Goal: Transaction & Acquisition: Download file/media

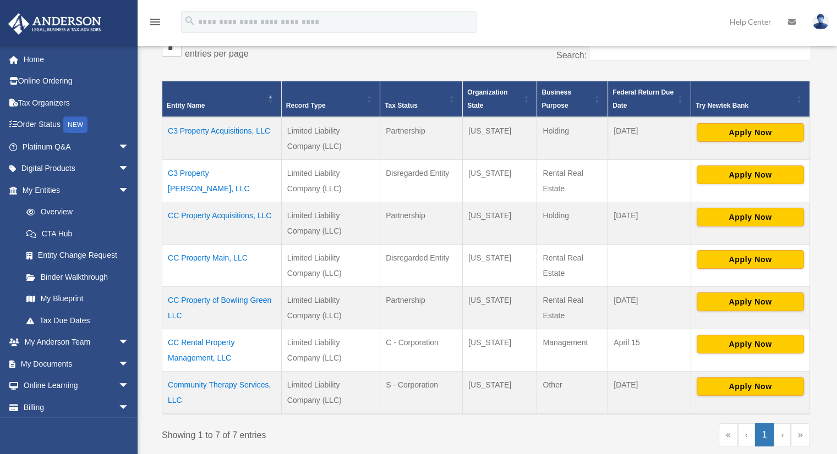
scroll to position [220, 0]
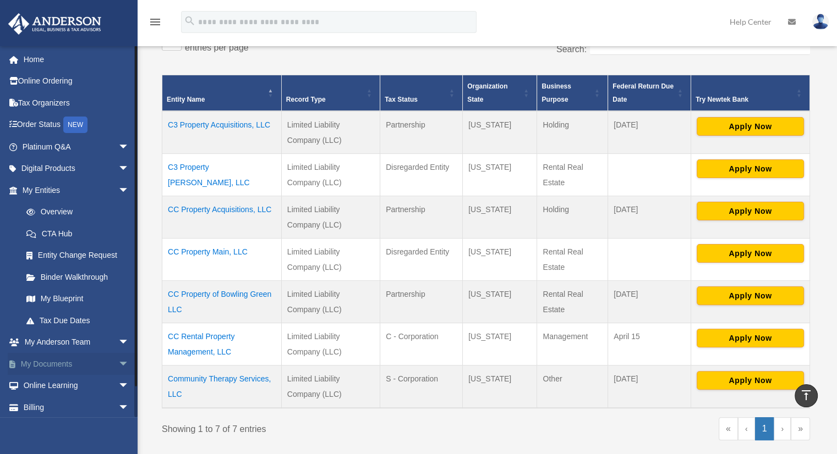
click at [118, 360] on span "arrow_drop_down" at bounding box center [129, 364] width 22 height 23
click at [66, 364] on link "My Documents arrow_drop_up" at bounding box center [77, 364] width 138 height 22
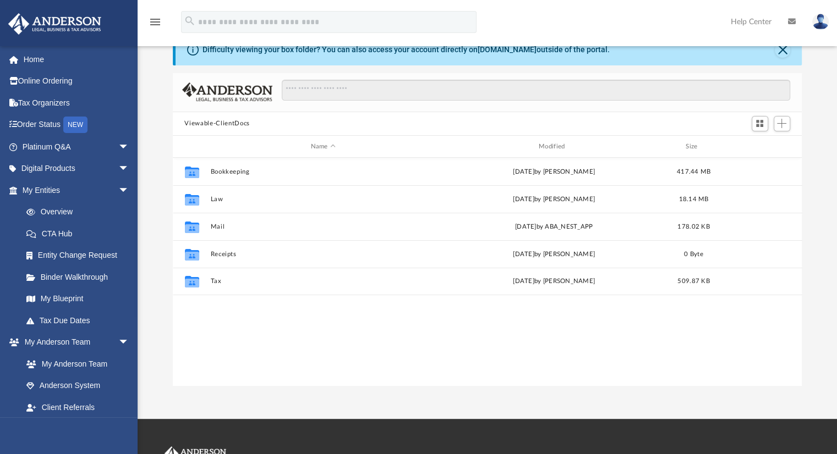
scroll to position [55, 0]
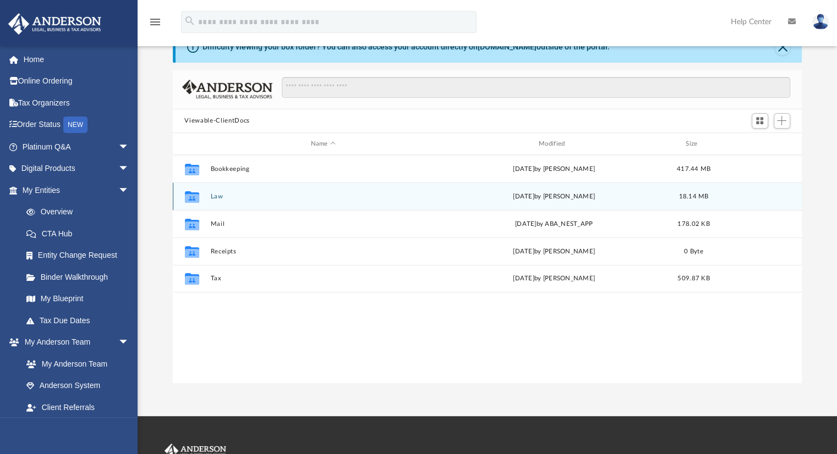
click at [214, 201] on div "Collaborated Folder Law [DATE] by [PERSON_NAME] 18.14 MB" at bounding box center [487, 197] width 629 height 28
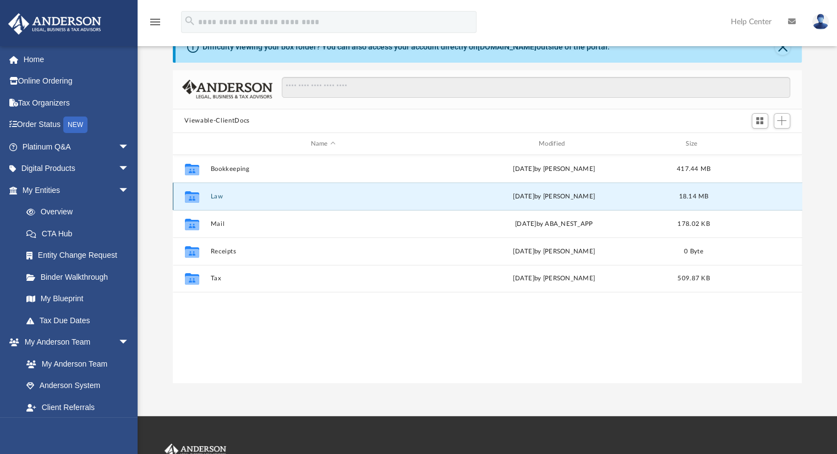
click at [221, 199] on button "Law" at bounding box center [323, 196] width 226 height 7
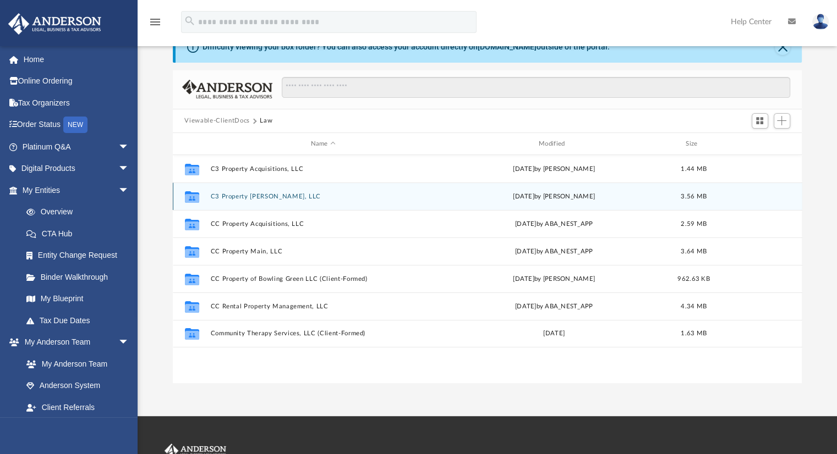
click at [240, 195] on button "C3 Property [PERSON_NAME], LLC" at bounding box center [323, 196] width 226 height 7
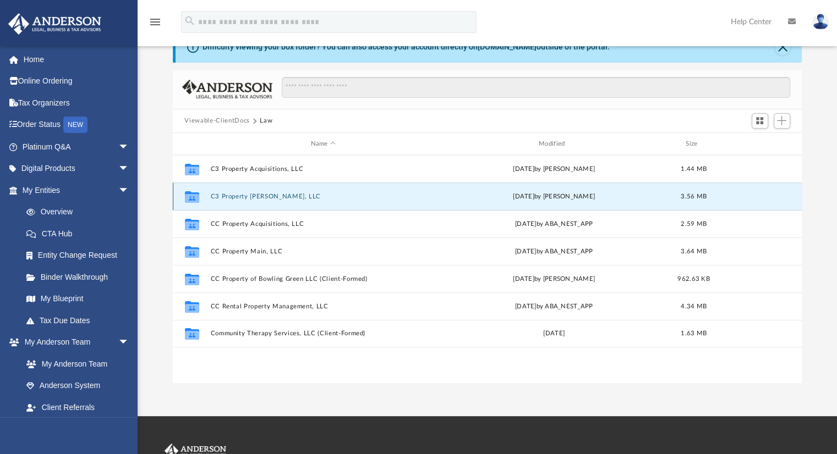
click at [240, 195] on button "C3 Property [PERSON_NAME], LLC" at bounding box center [323, 196] width 226 height 7
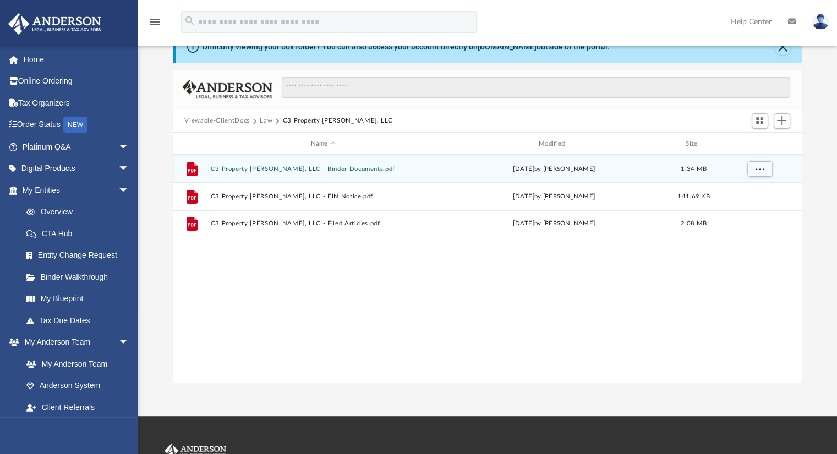
click at [303, 170] on button "C3 Property [PERSON_NAME], LLC - Binder Documents.pdf" at bounding box center [323, 169] width 226 height 7
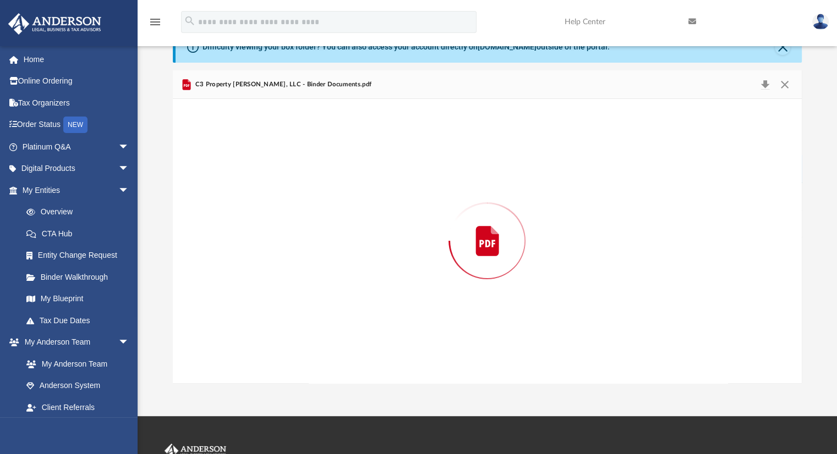
click at [303, 170] on div "Preview" at bounding box center [487, 241] width 629 height 284
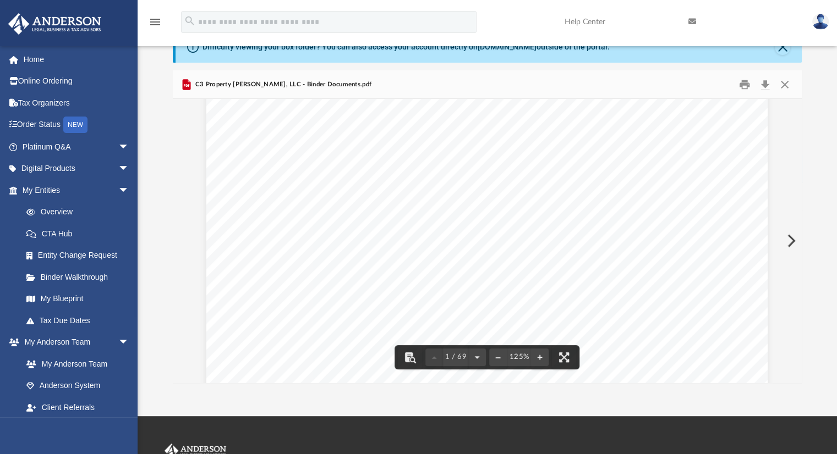
scroll to position [0, 0]
click at [767, 83] on button "Download" at bounding box center [765, 84] width 20 height 17
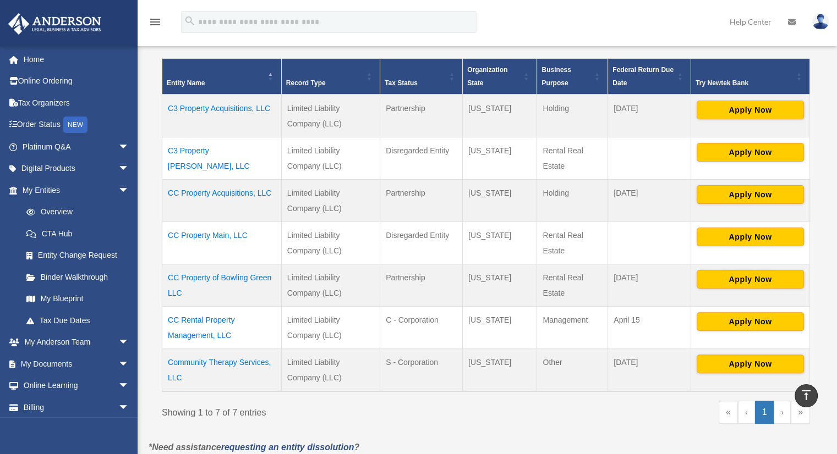
scroll to position [238, 0]
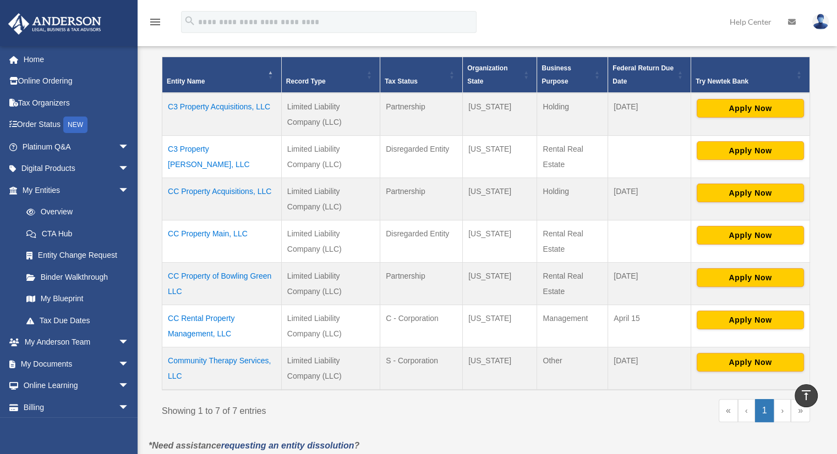
click at [216, 105] on td "C3 Property Acquisitions, LLC" at bounding box center [221, 114] width 119 height 43
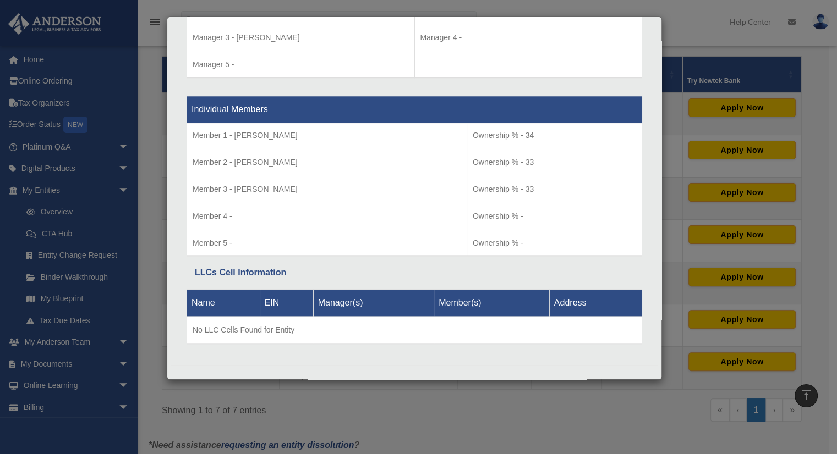
scroll to position [1096, 0]
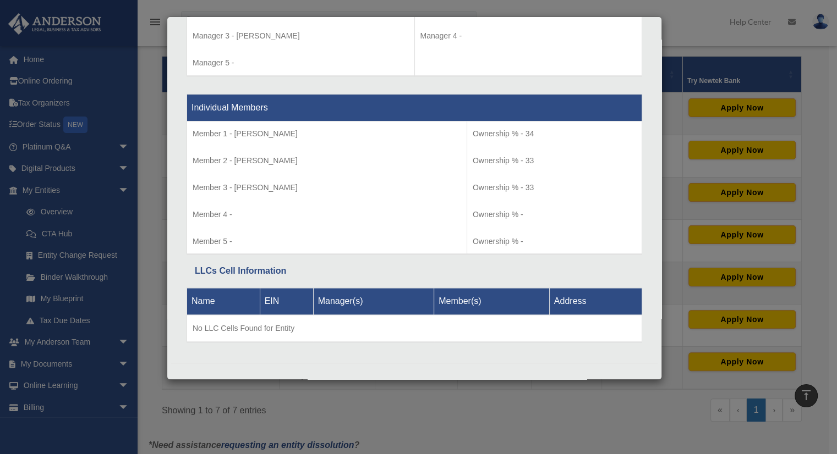
click at [683, 23] on div "Details × Articles Sent Organizational Date" at bounding box center [418, 227] width 837 height 454
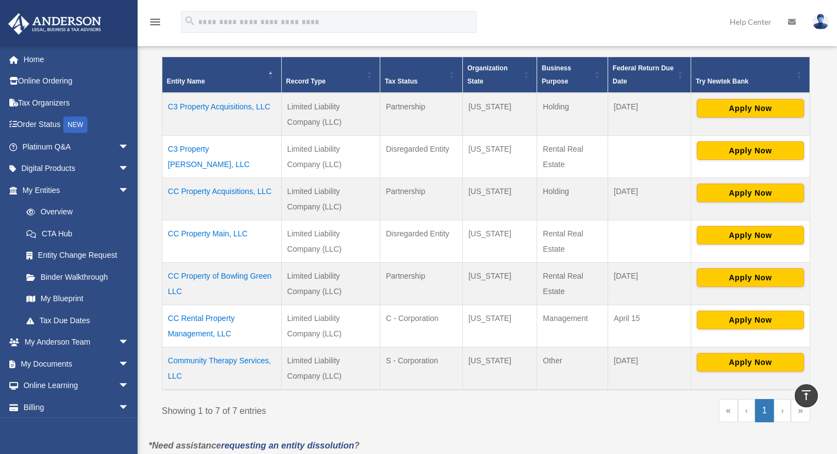
click at [221, 106] on td "C3 Property Acquisitions, LLC" at bounding box center [221, 114] width 119 height 43
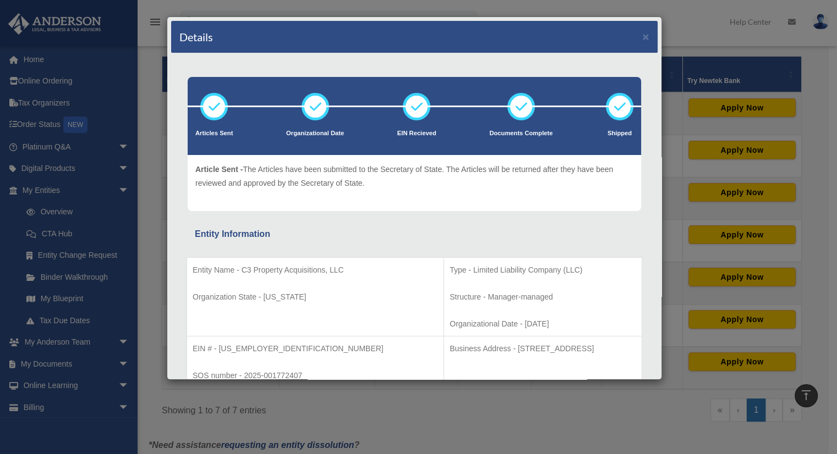
scroll to position [0, 0]
click at [315, 9] on div "Details × Articles Sent Organizational Date" at bounding box center [418, 227] width 837 height 454
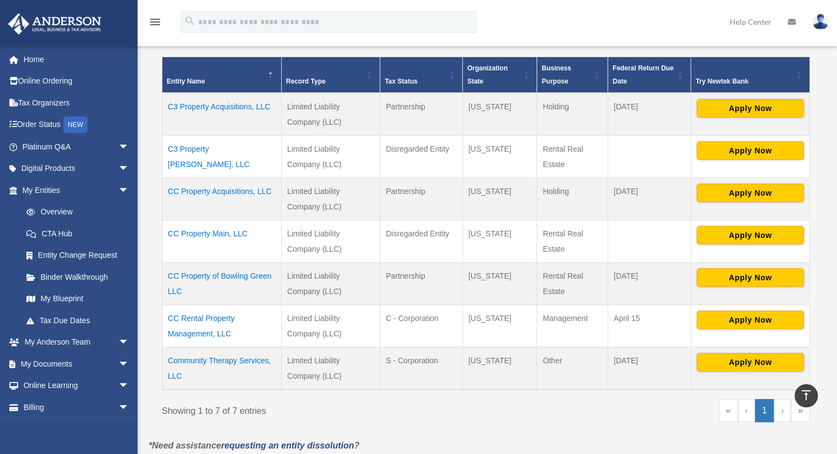
click at [201, 106] on td "C3 Property Acquisitions, LLC" at bounding box center [221, 114] width 119 height 43
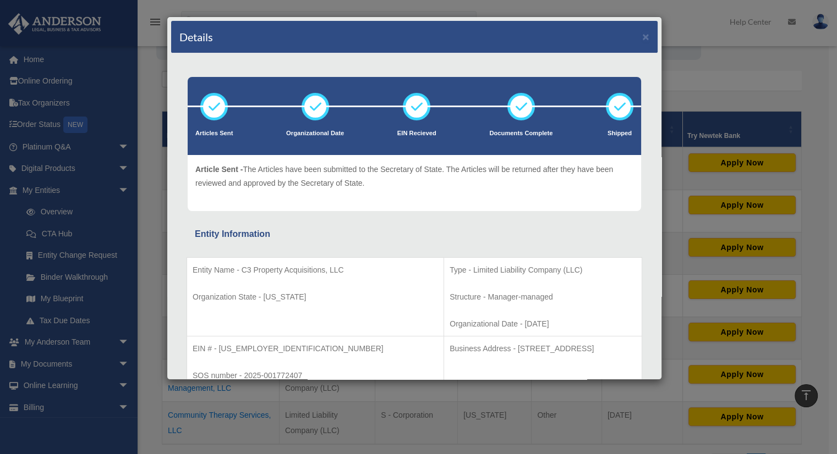
click at [737, 82] on div "Details × Articles Sent Organizational Date" at bounding box center [418, 227] width 837 height 454
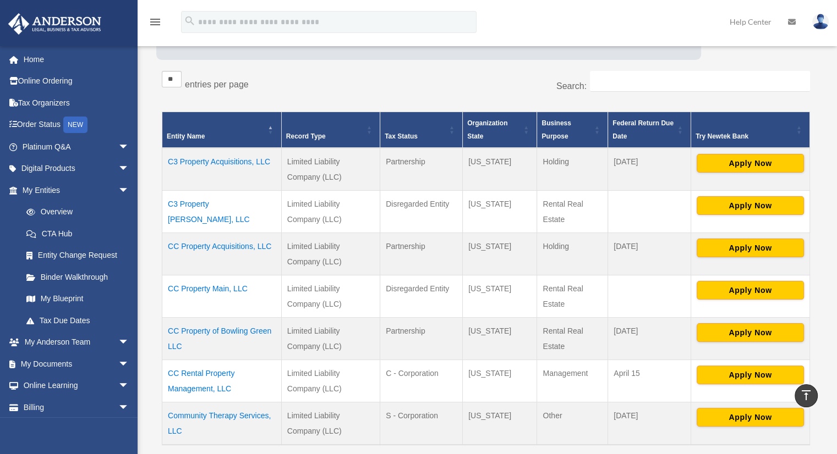
click at [217, 204] on td "C3 Property [PERSON_NAME], LLC" at bounding box center [221, 211] width 119 height 42
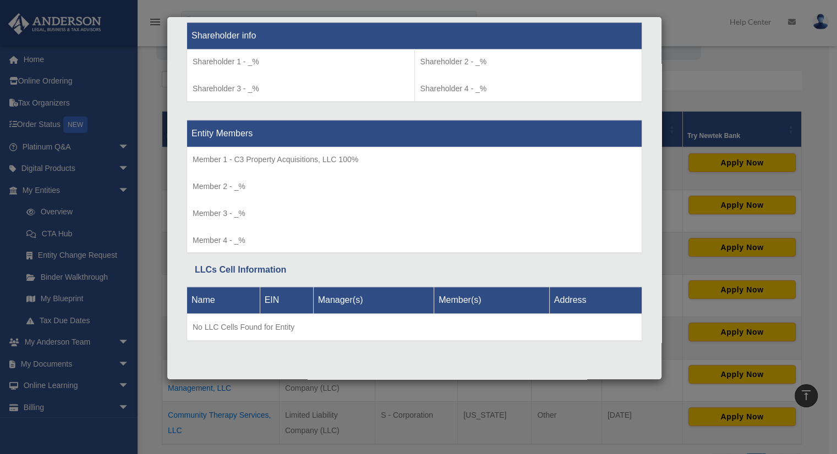
scroll to position [944, 0]
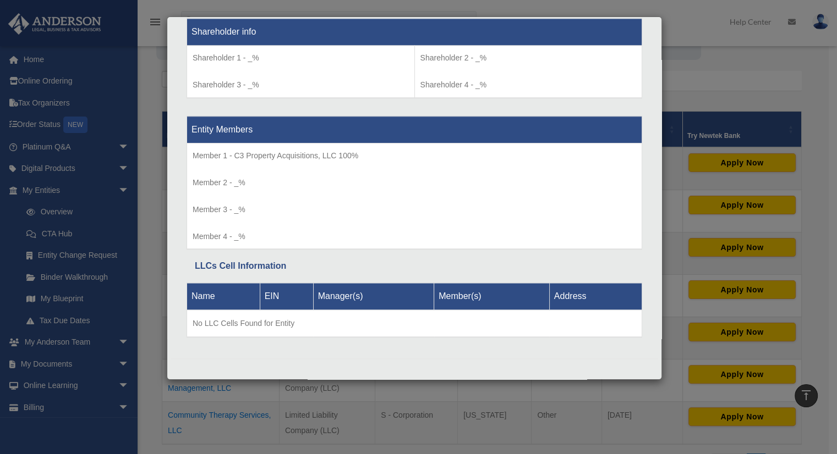
click at [696, 62] on div "Details × Articles Sent Organizational Date" at bounding box center [418, 227] width 837 height 454
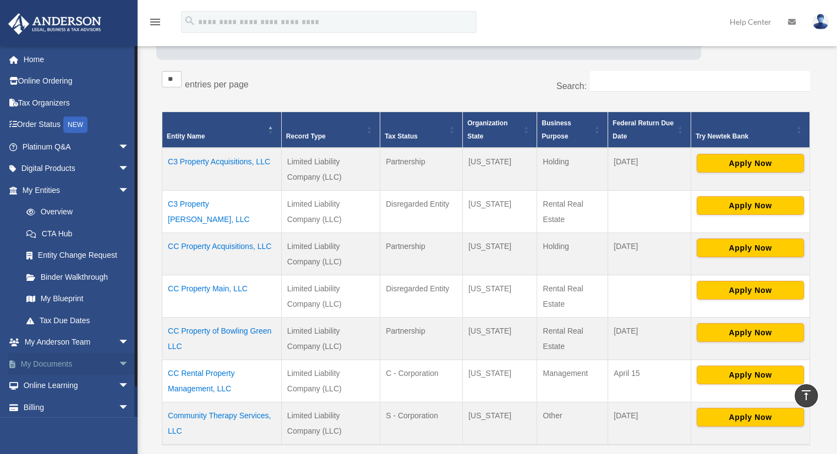
click at [63, 364] on link "My Documents arrow_drop_down" at bounding box center [77, 364] width 138 height 22
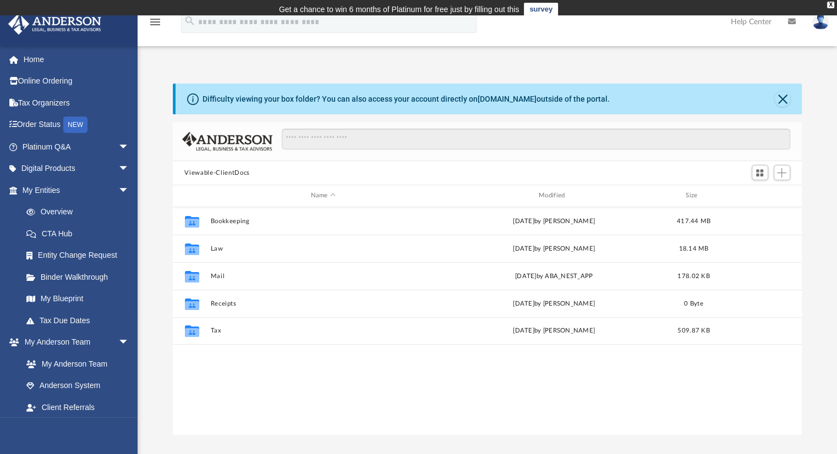
scroll to position [241, 620]
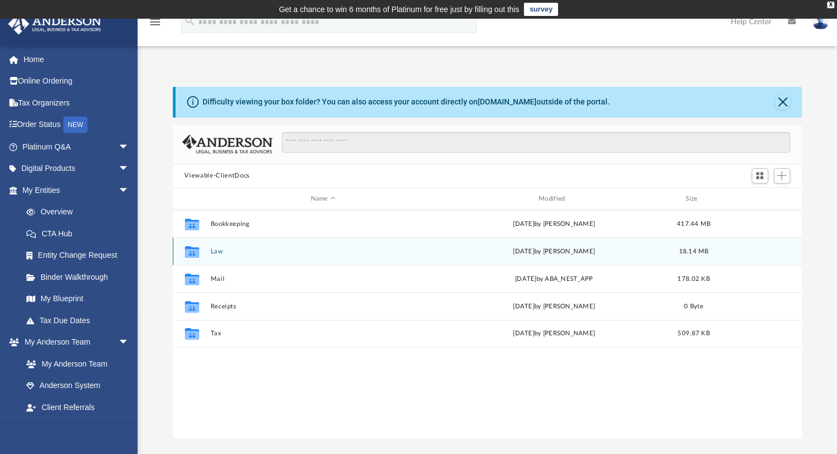
click at [215, 251] on button "Law" at bounding box center [323, 251] width 226 height 7
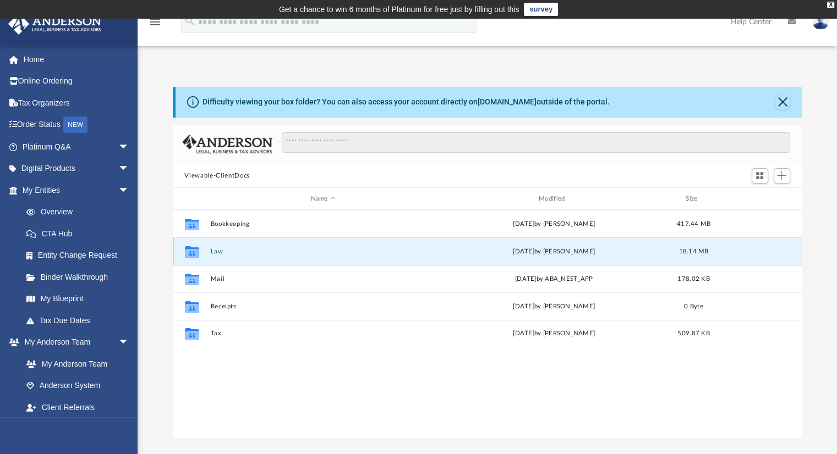
click at [215, 251] on button "Law" at bounding box center [323, 251] width 226 height 7
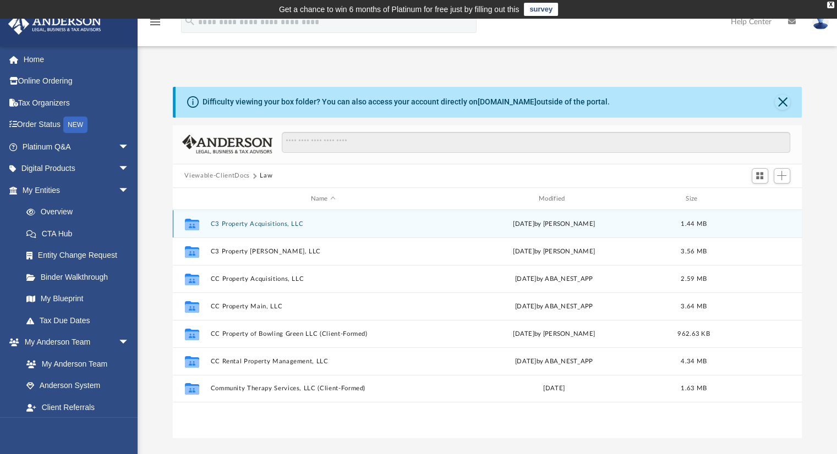
click at [230, 226] on button "C3 Property Acquisitions, LLC" at bounding box center [323, 224] width 226 height 7
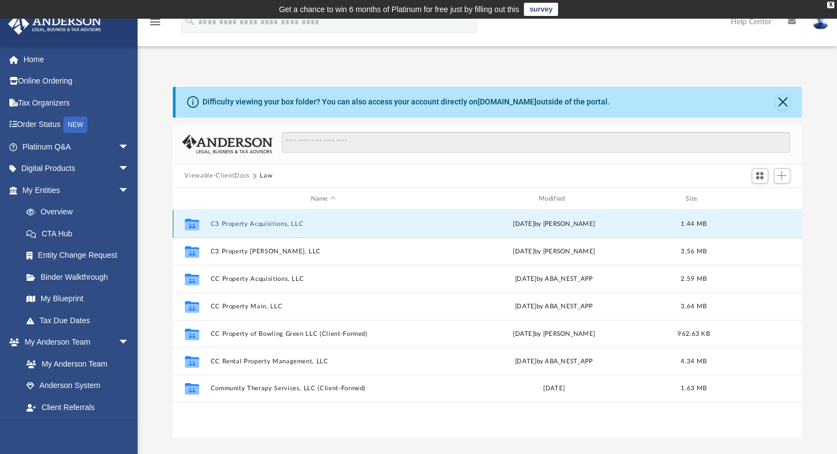
click at [230, 226] on button "C3 Property Acquisitions, LLC" at bounding box center [323, 224] width 226 height 7
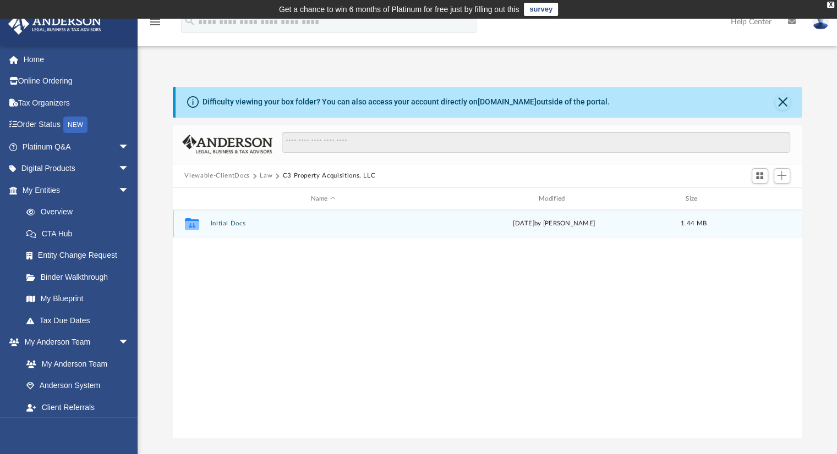
click at [230, 226] on button "Initial Docs" at bounding box center [323, 224] width 226 height 7
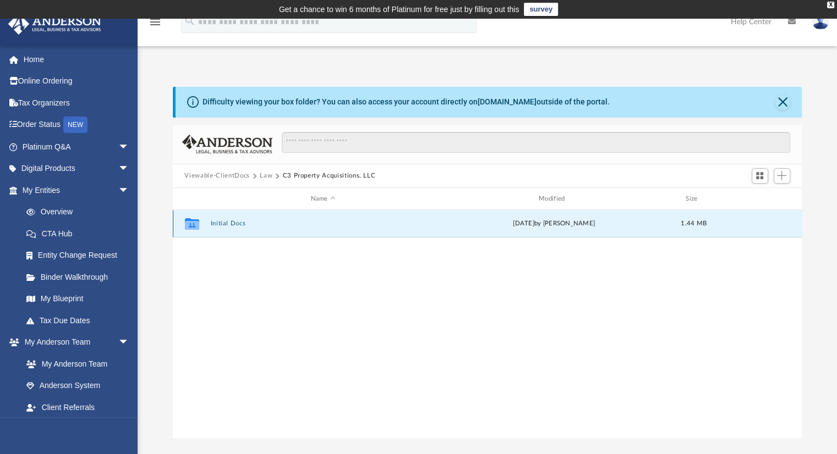
click at [230, 226] on button "Initial Docs" at bounding box center [323, 224] width 226 height 7
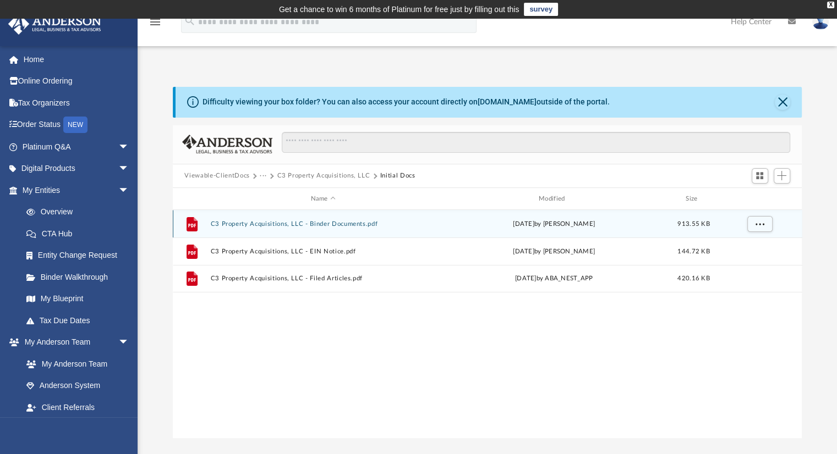
click at [242, 227] on button "C3 Property Acquisitions, LLC - Binder Documents.pdf" at bounding box center [323, 224] width 226 height 7
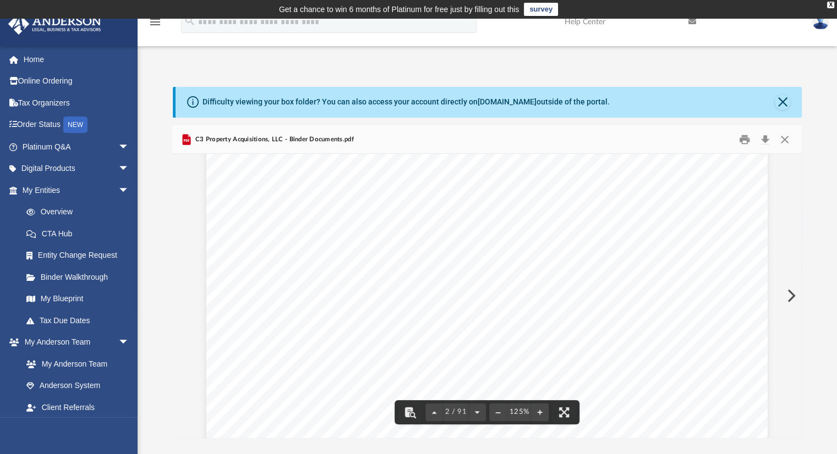
scroll to position [935, 0]
click at [764, 139] on button "Download" at bounding box center [765, 139] width 20 height 17
